Goal: Transaction & Acquisition: Purchase product/service

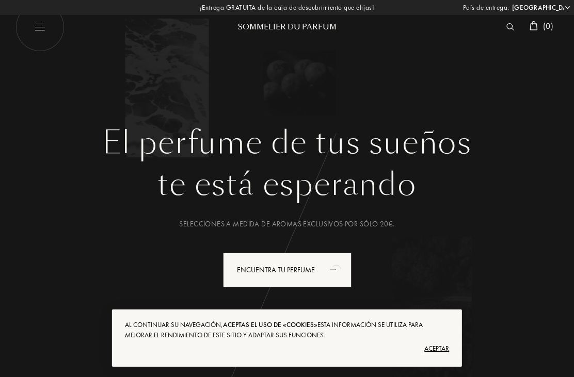
select select "ES"
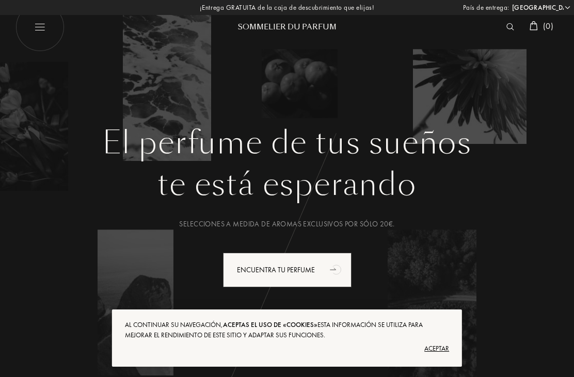
click at [42, 25] on img at bounding box center [39, 27] width 49 height 49
select select "ES"
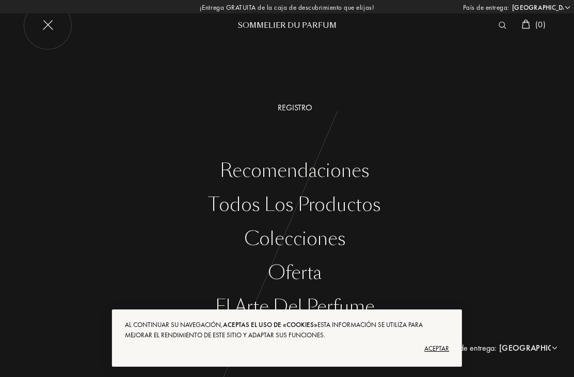
click at [42, 33] on img at bounding box center [47, 25] width 49 height 49
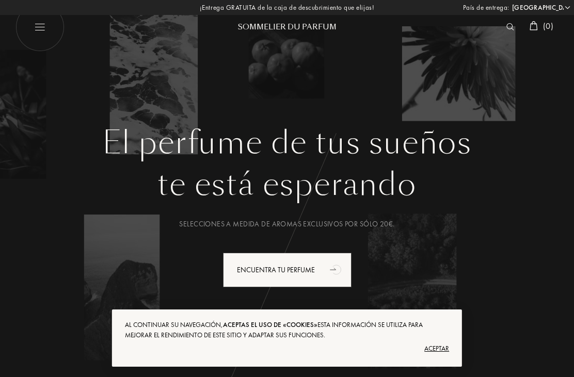
click at [41, 27] on img at bounding box center [39, 27] width 49 height 49
select select "ES"
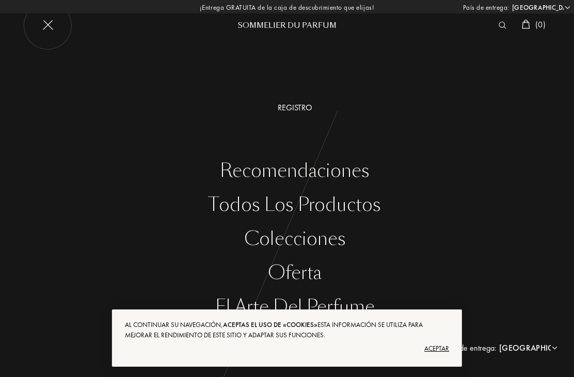
click at [244, 204] on div "Todos los productos" at bounding box center [294, 204] width 558 height 21
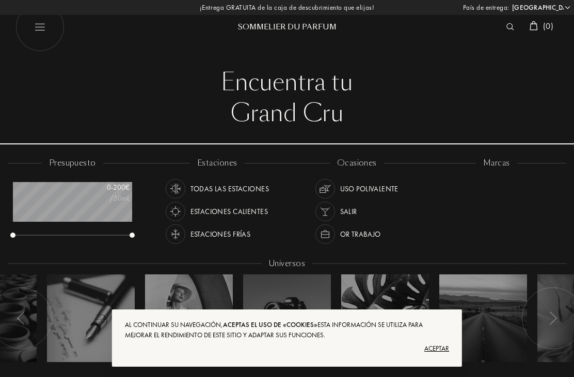
select select "ES"
click at [443, 346] on div "Aceptar" at bounding box center [287, 348] width 324 height 17
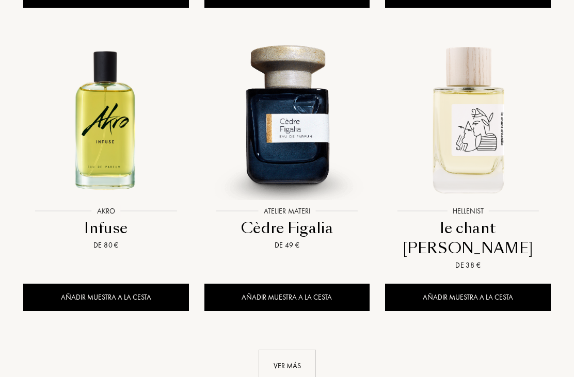
scroll to position [1338, 0]
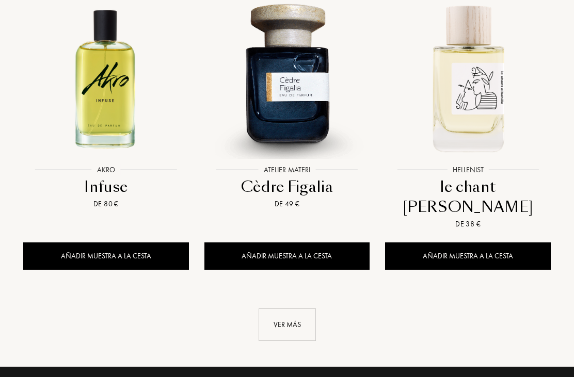
click at [297, 309] on div "Ver más" at bounding box center [286, 325] width 57 height 32
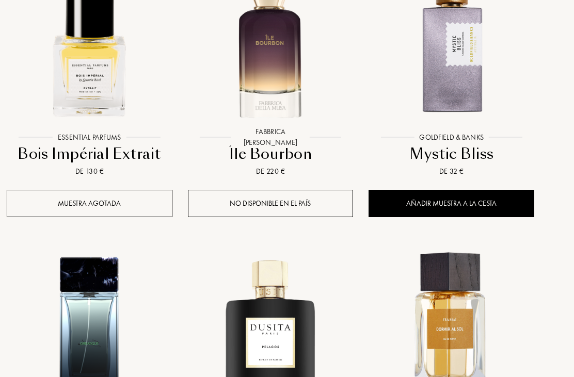
scroll to position [1958, 17]
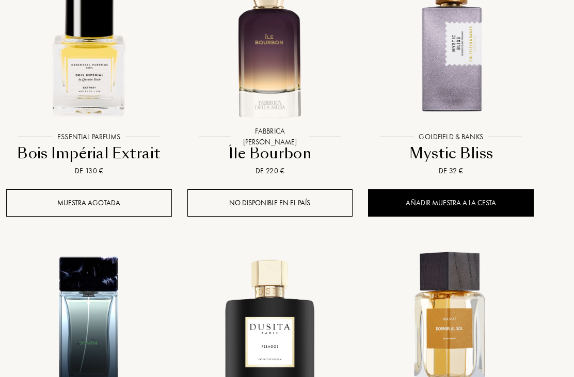
click at [413, 190] on div "Añadir muestra a la cesta" at bounding box center [451, 203] width 166 height 27
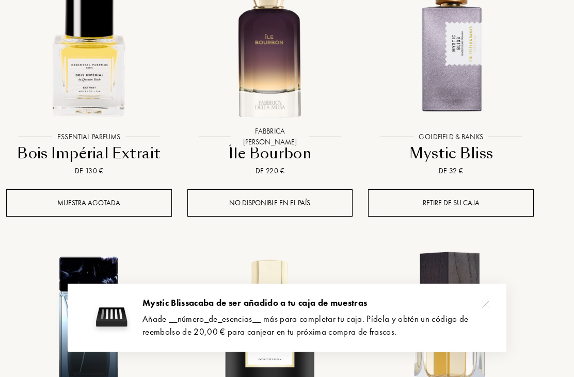
click at [478, 315] on div at bounding box center [485, 304] width 21 height 21
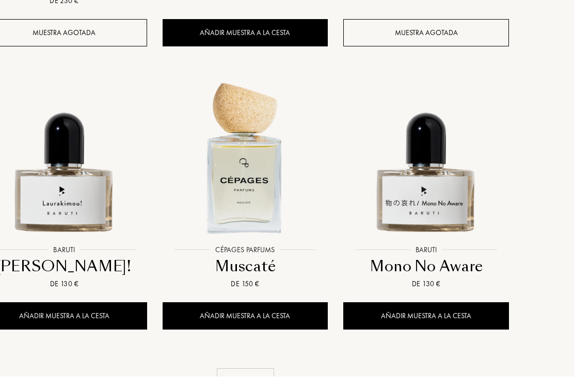
scroll to position [2432, 42]
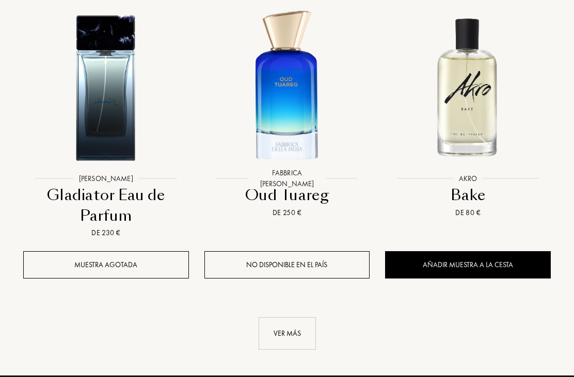
scroll to position [3725, 0]
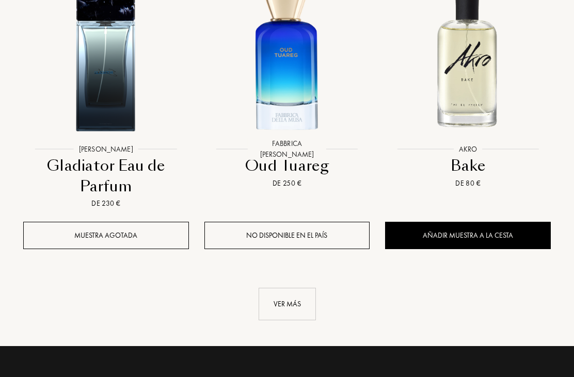
click at [278, 288] on div "Ver más" at bounding box center [286, 304] width 57 height 32
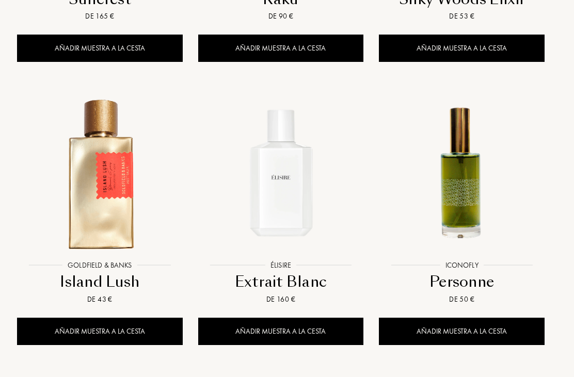
scroll to position [4762, 6]
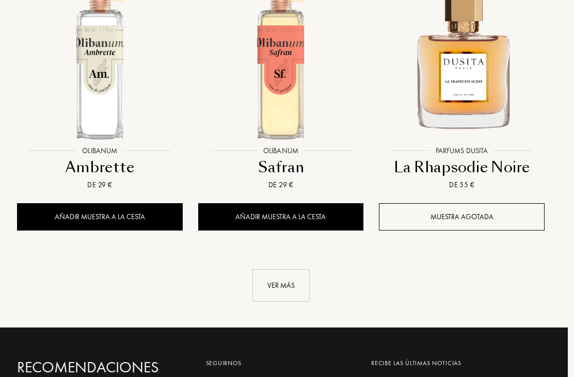
scroll to position [6038, 6]
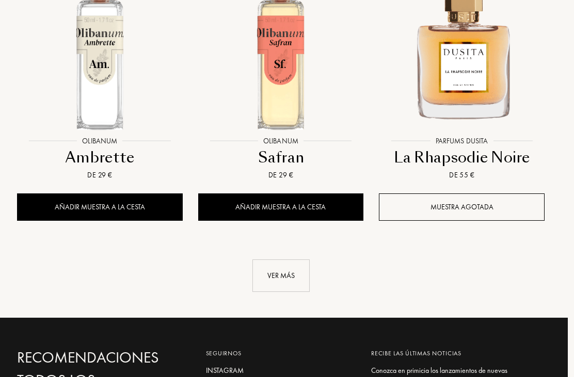
click at [285, 259] on div "Ver más" at bounding box center [280, 275] width 57 height 32
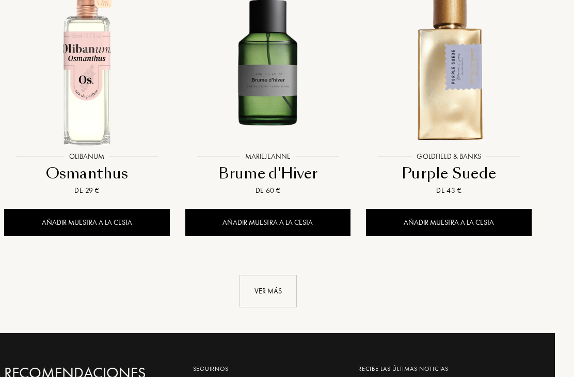
scroll to position [7154, 19]
click at [275, 275] on div "Ver más" at bounding box center [267, 291] width 57 height 32
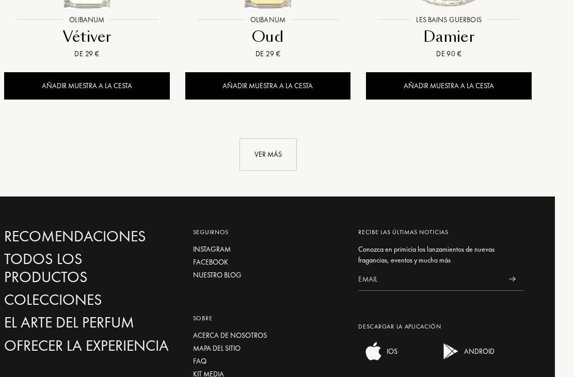
scroll to position [8457, 19]
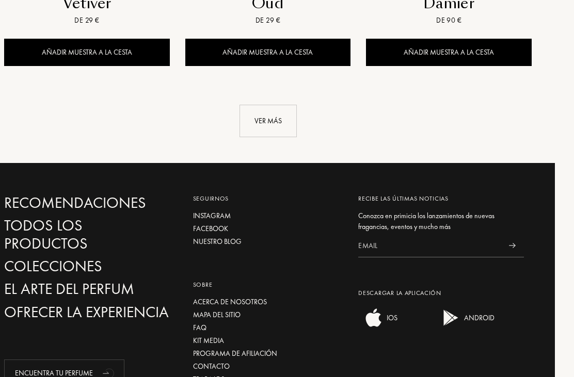
click at [284, 105] on div "Ver más" at bounding box center [267, 121] width 57 height 32
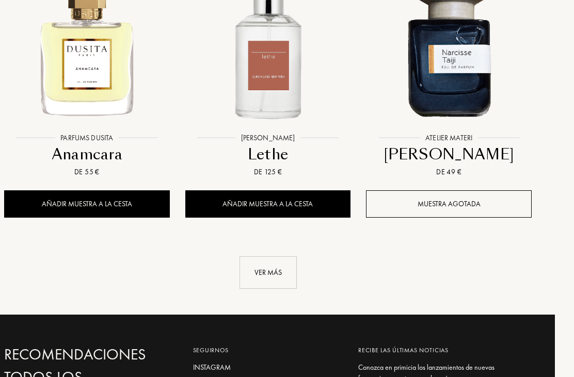
scroll to position [9437, 19]
click at [279, 256] on div "Ver más" at bounding box center [267, 272] width 57 height 32
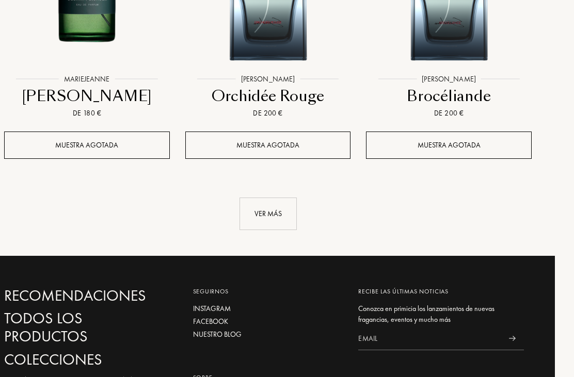
scroll to position [10631, 19]
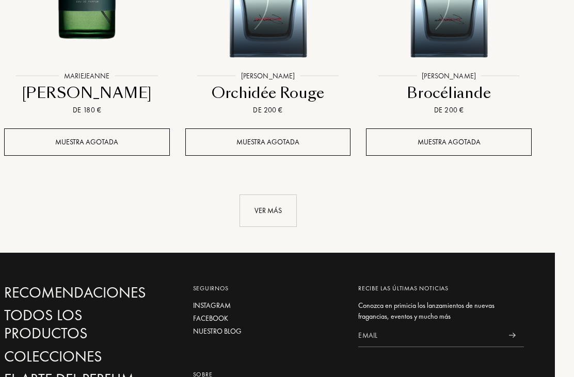
click at [273, 194] on div "Ver más" at bounding box center [267, 210] width 57 height 32
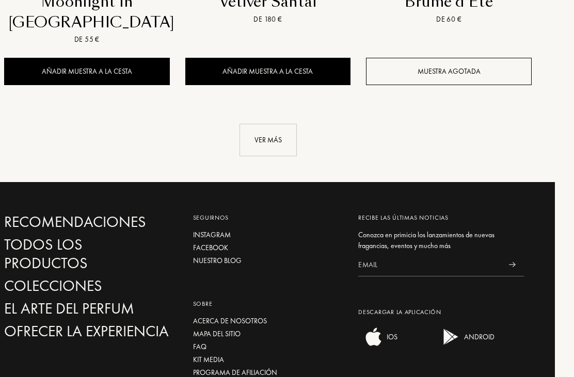
scroll to position [11861, 19]
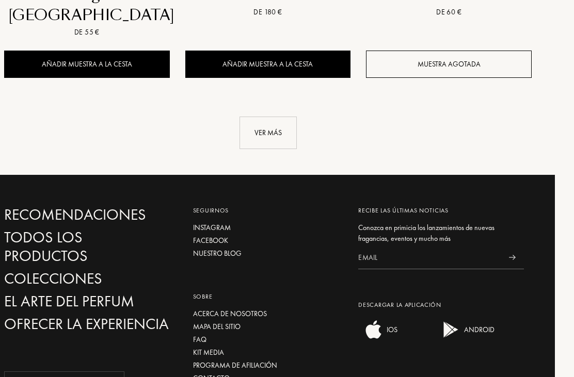
click at [296, 117] on div "Ver más" at bounding box center [267, 133] width 57 height 32
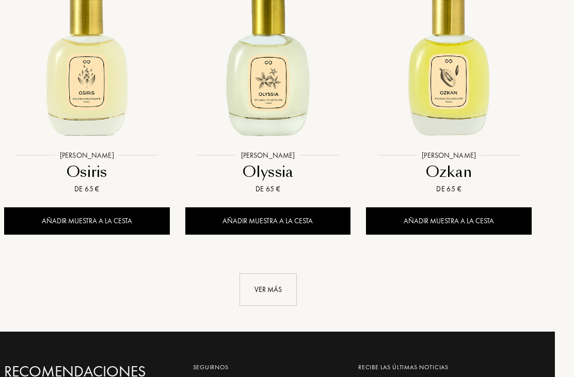
scroll to position [12856, 19]
click at [266, 273] on div "Ver más" at bounding box center [267, 289] width 57 height 32
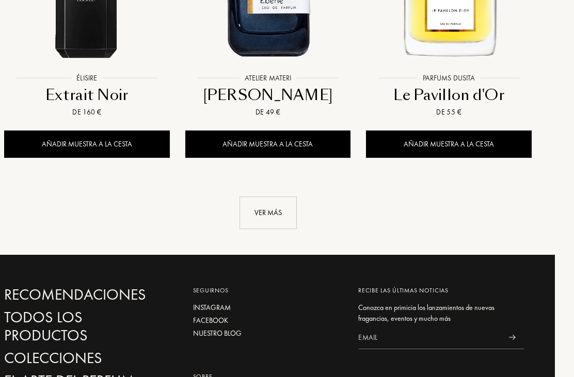
scroll to position [14065, 19]
click at [281, 197] on div "Ver más" at bounding box center [267, 213] width 57 height 32
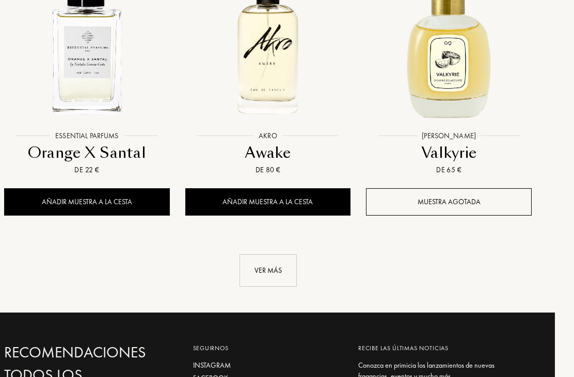
scroll to position [15171, 19]
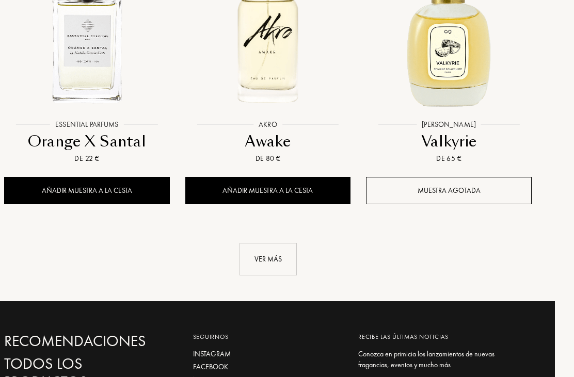
click at [284, 243] on div "Ver más" at bounding box center [267, 259] width 57 height 32
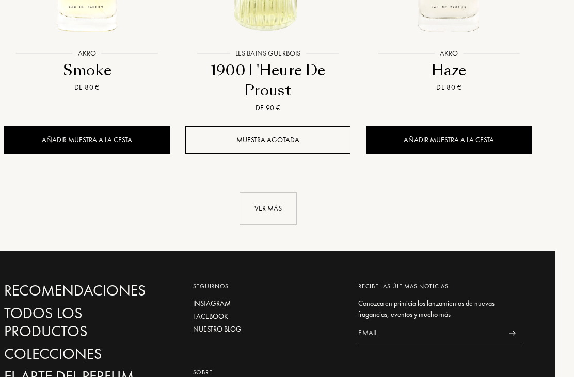
scroll to position [16397, 19]
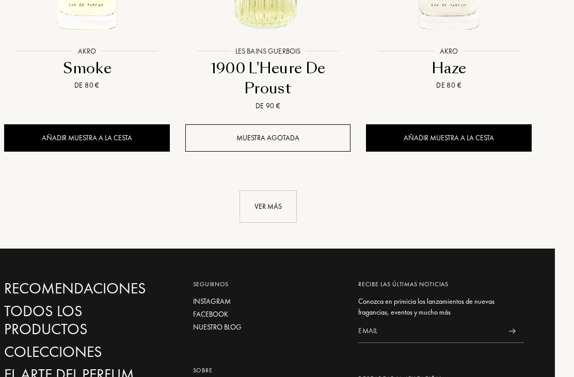
click at [267, 190] on div "Ver más" at bounding box center [267, 206] width 57 height 32
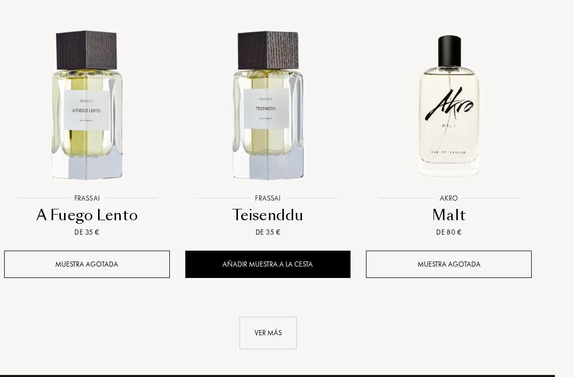
scroll to position [17442, 19]
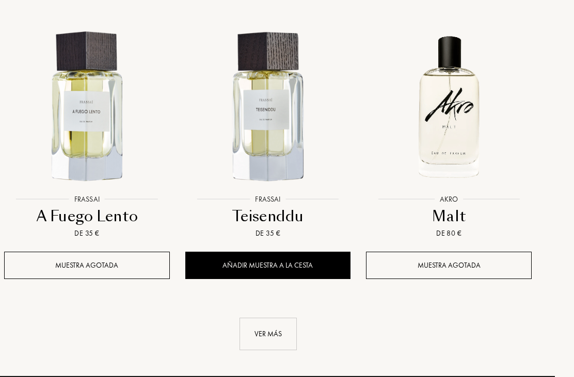
click at [268, 318] on div "Ver más" at bounding box center [267, 334] width 57 height 32
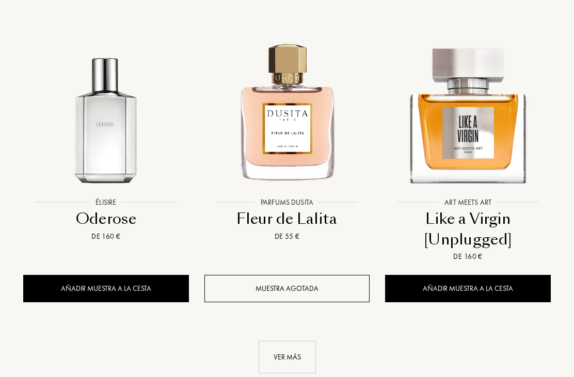
scroll to position [18571, 0]
click at [298, 341] on div "Ver más" at bounding box center [286, 357] width 57 height 32
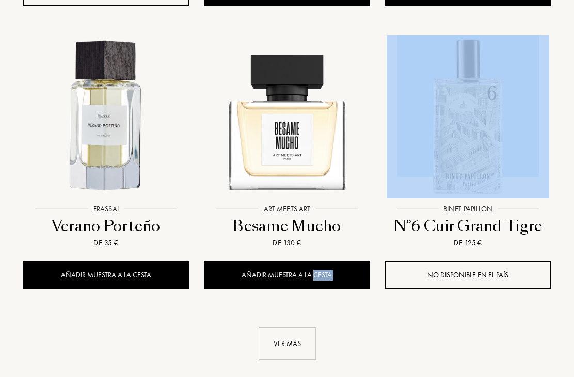
scroll to position [19757, 0]
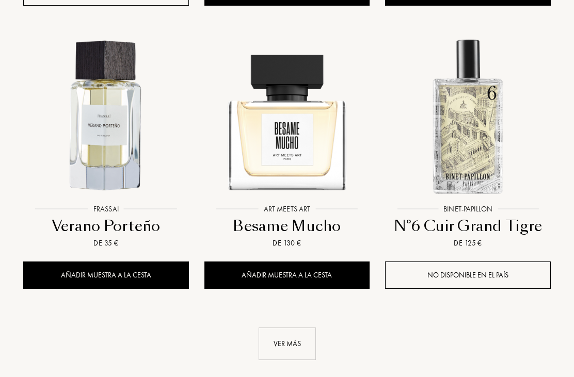
click at [298, 328] on div "Ver más" at bounding box center [286, 344] width 57 height 32
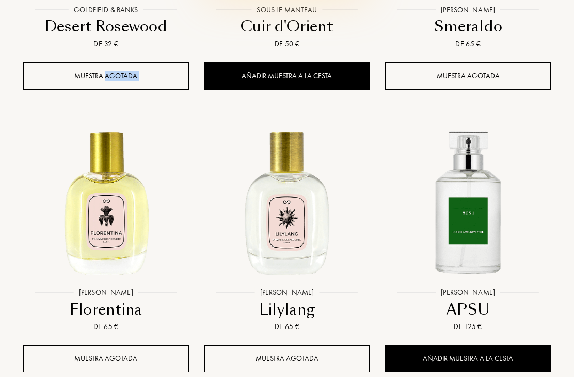
scroll to position [20541, 0]
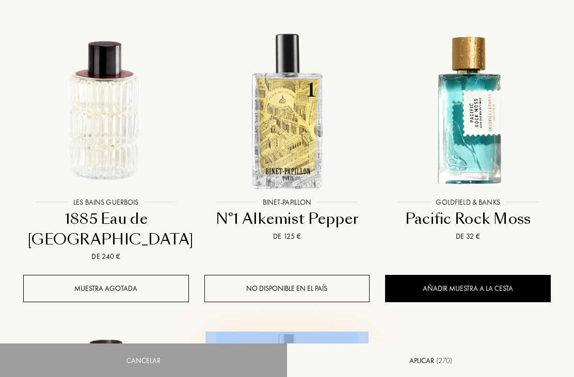
select select "ES"
